Goal: Information Seeking & Learning: Understand process/instructions

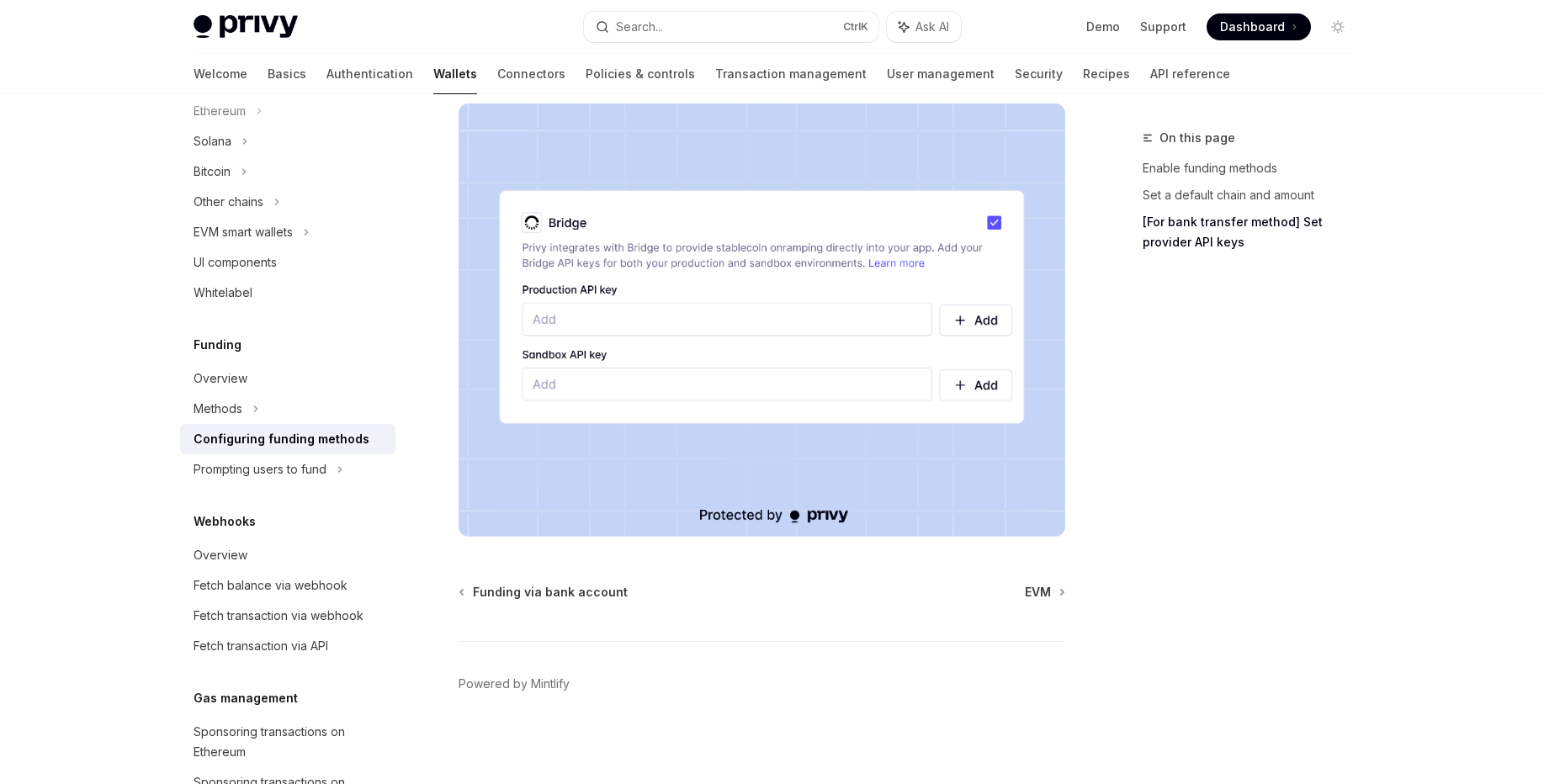
scroll to position [1545, 0]
click at [564, 583] on span "Funding via bank account" at bounding box center [550, 589] width 154 height 17
type textarea "*"
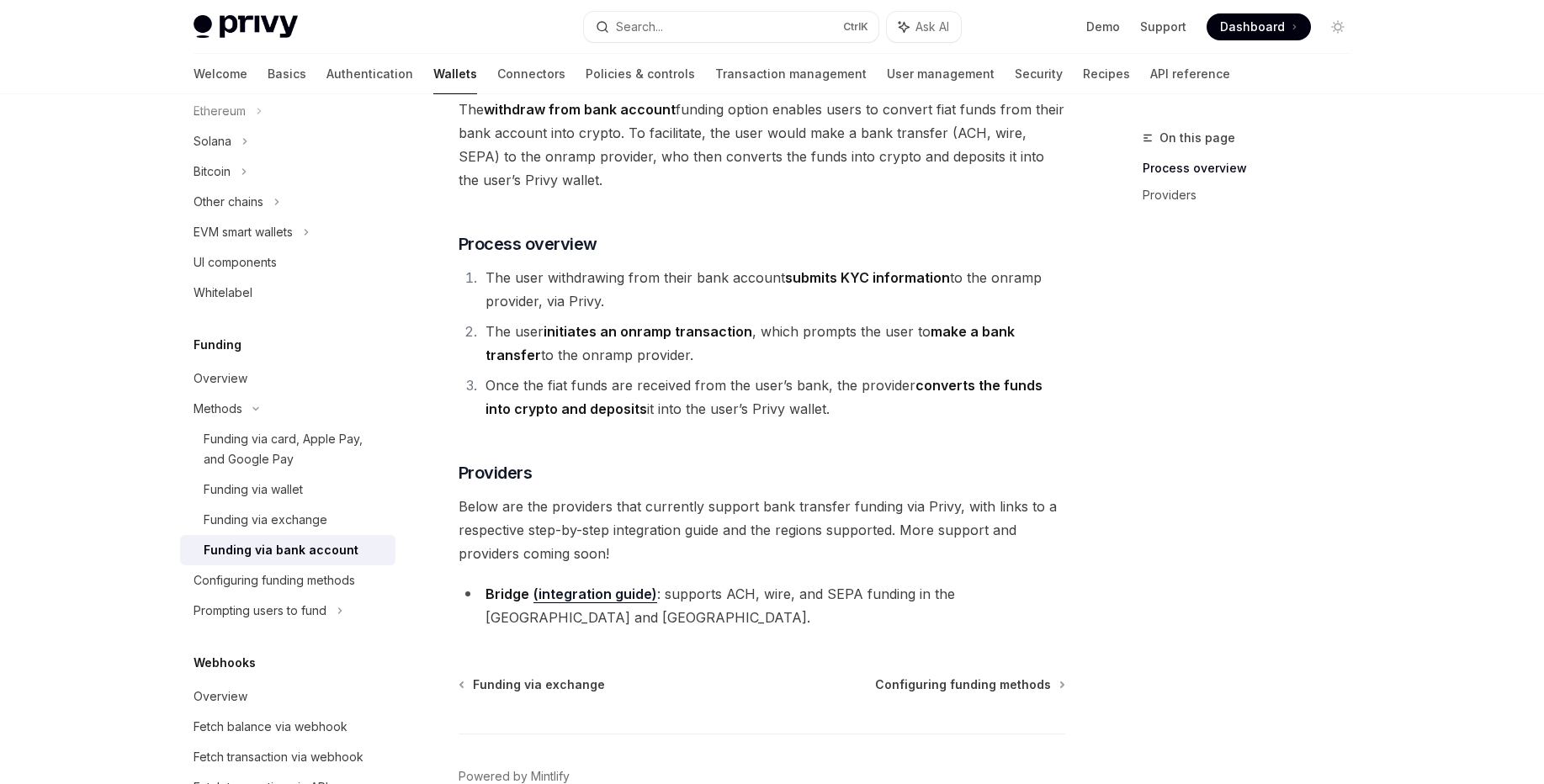
scroll to position [149, 0]
